Goal: Task Accomplishment & Management: Complete application form

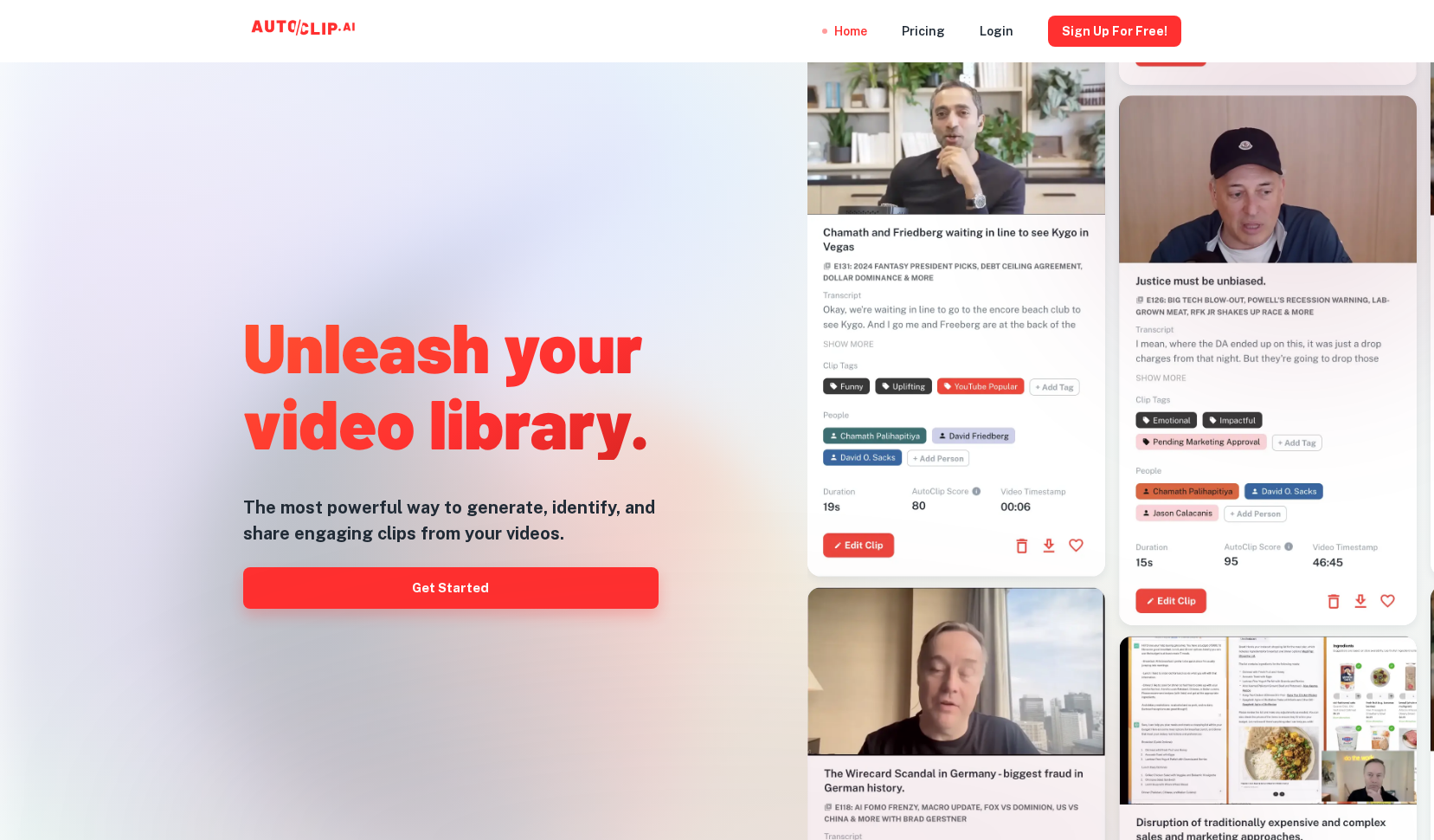
click at [474, 585] on link "Get Started" at bounding box center [451, 588] width 416 height 41
